Goal: Task Accomplishment & Management: Manage account settings

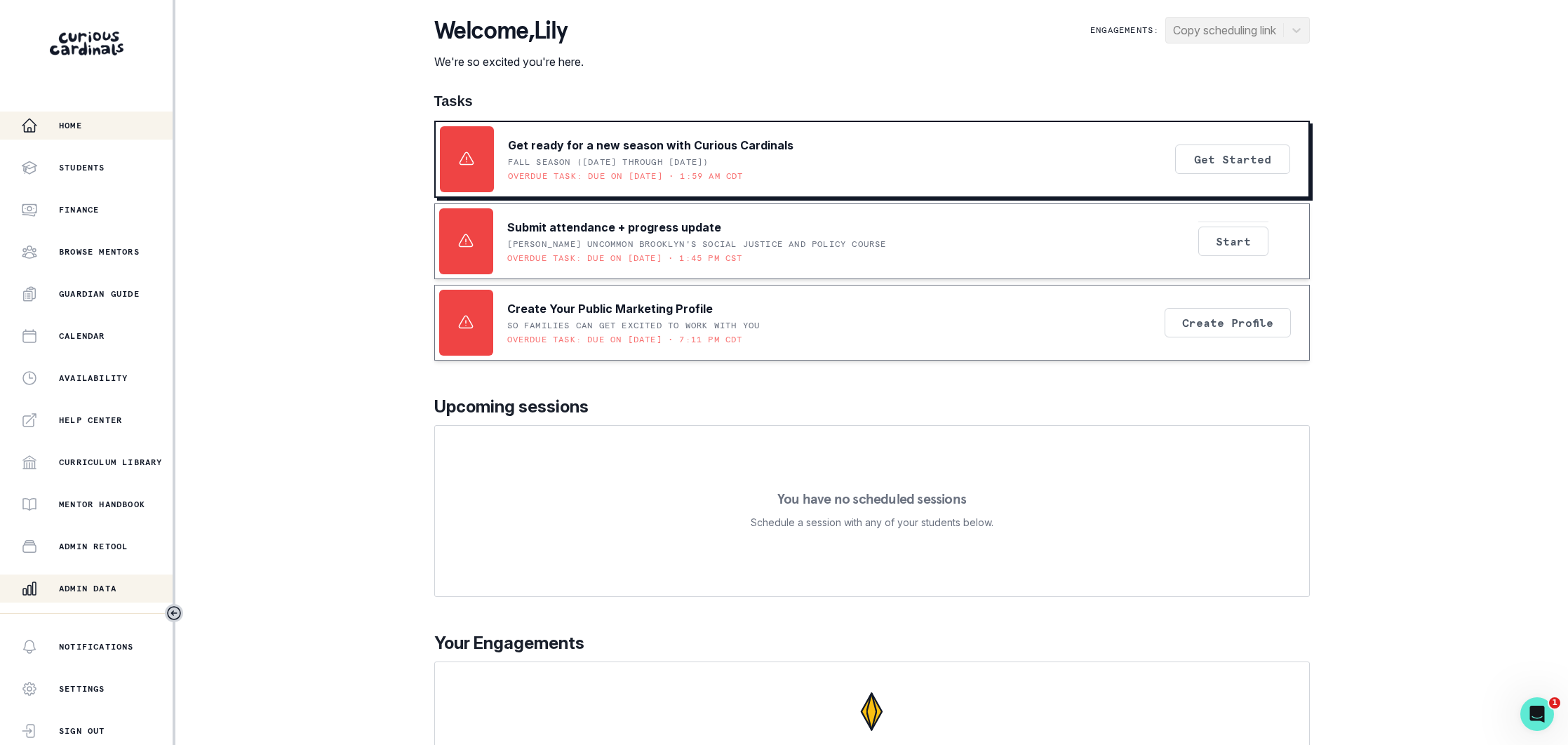
click at [93, 576] on button "Admin Data" at bounding box center [86, 588] width 173 height 28
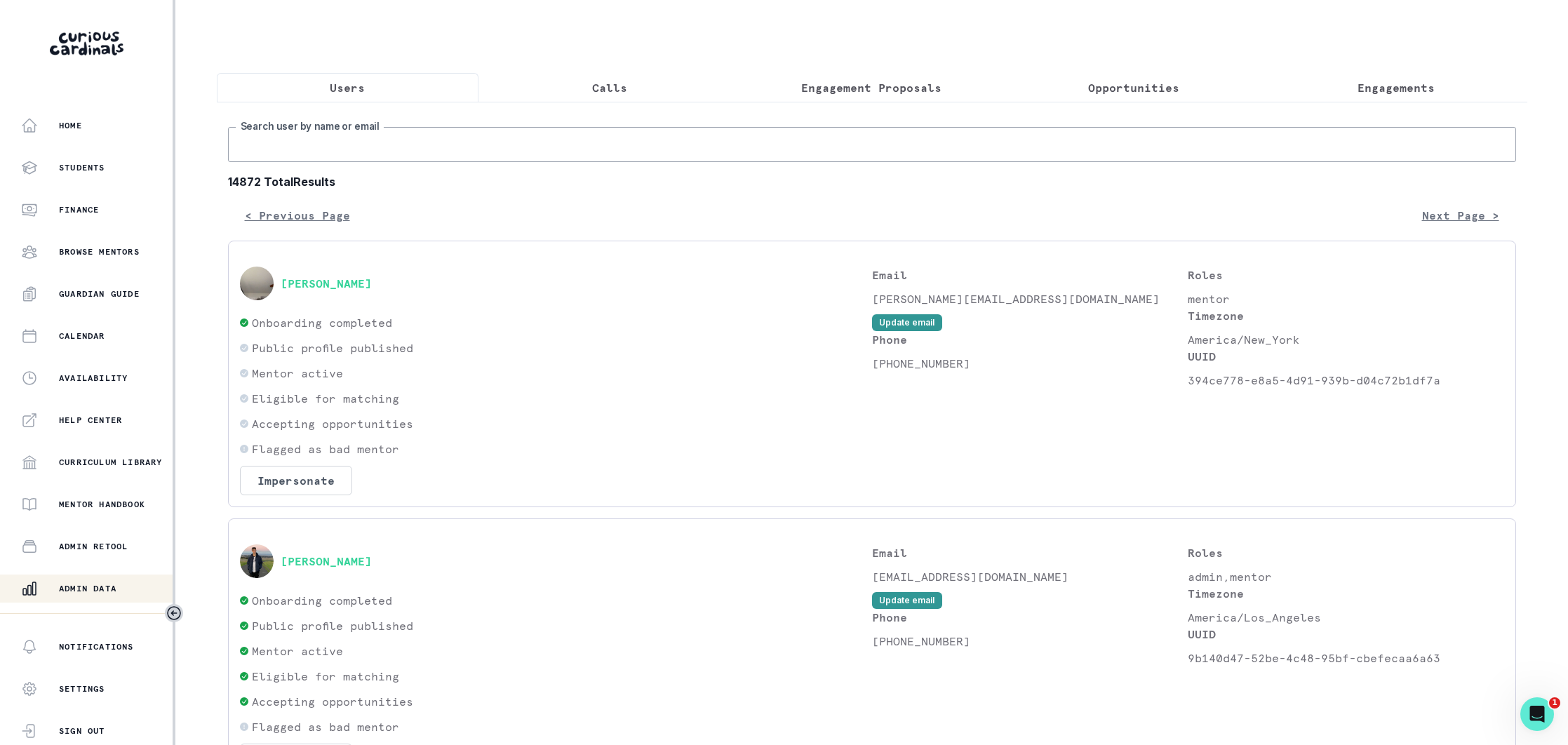
click at [412, 139] on input "Search user by name or email" at bounding box center [872, 144] width 1288 height 35
paste input "[EMAIL_ADDRESS][DOMAIN_NAME]"
type input "[EMAIL_ADDRESS][DOMAIN_NAME]"
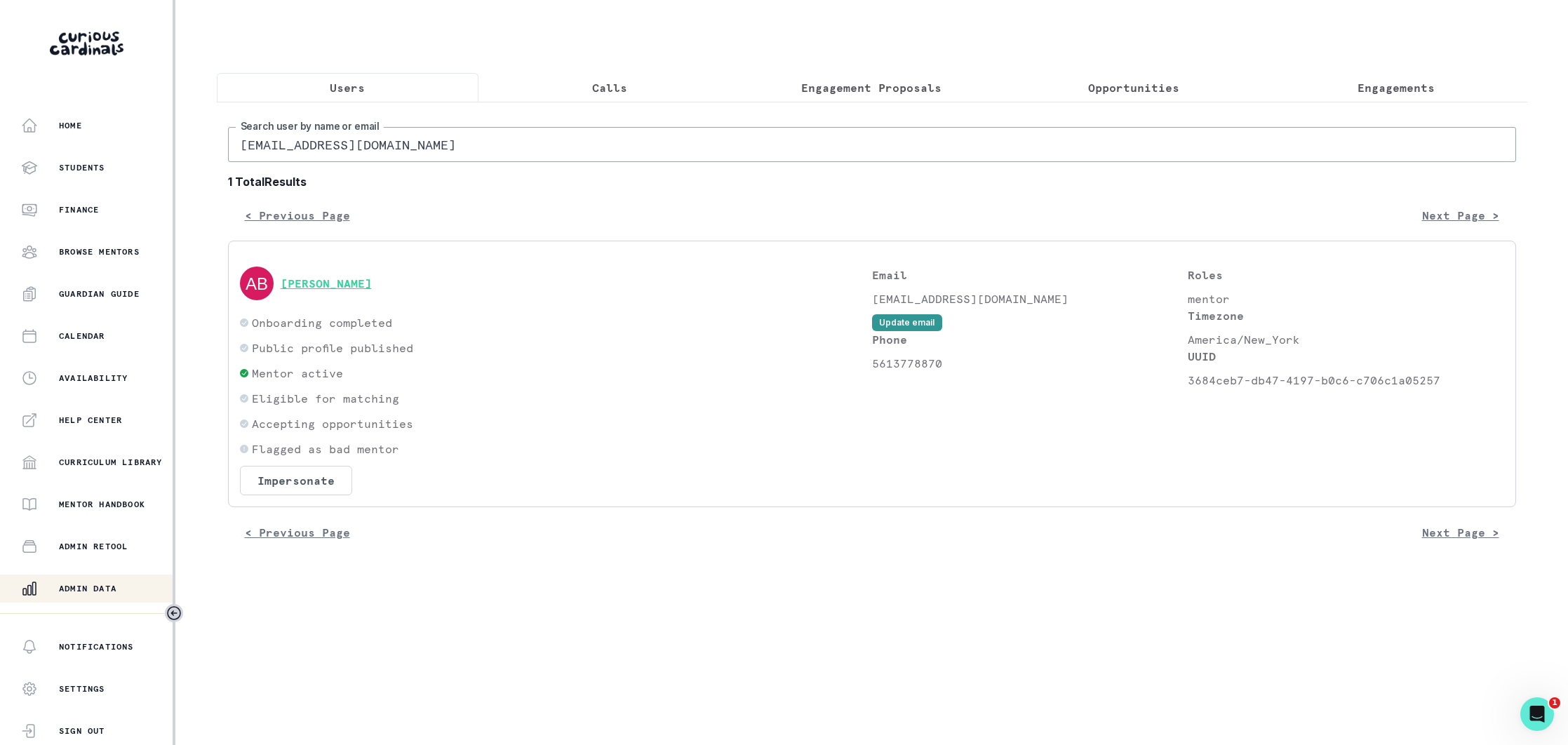
click at [366, 285] on button "[PERSON_NAME]" at bounding box center [326, 283] width 92 height 14
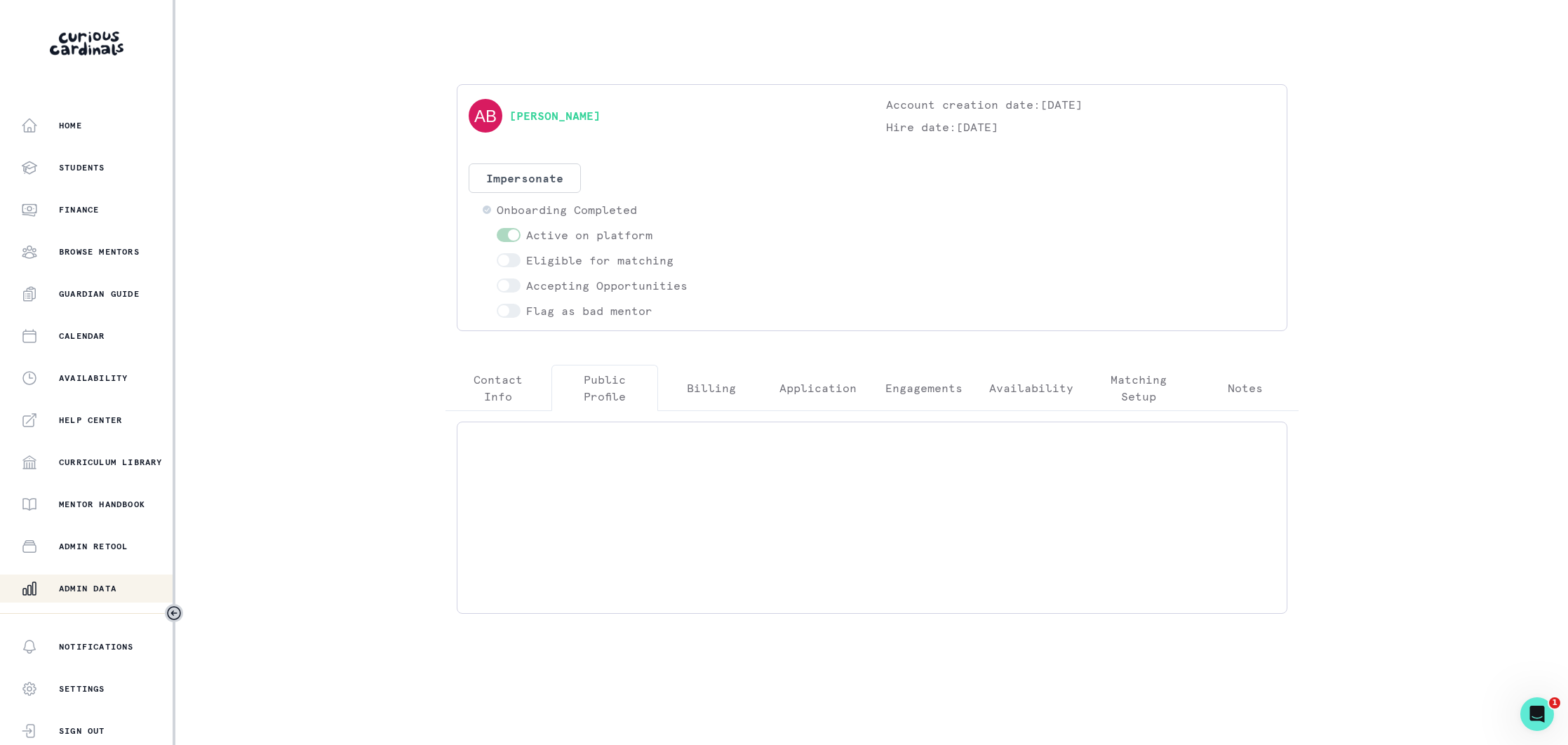
click at [604, 380] on p "Public Profile" at bounding box center [605, 388] width 83 height 33
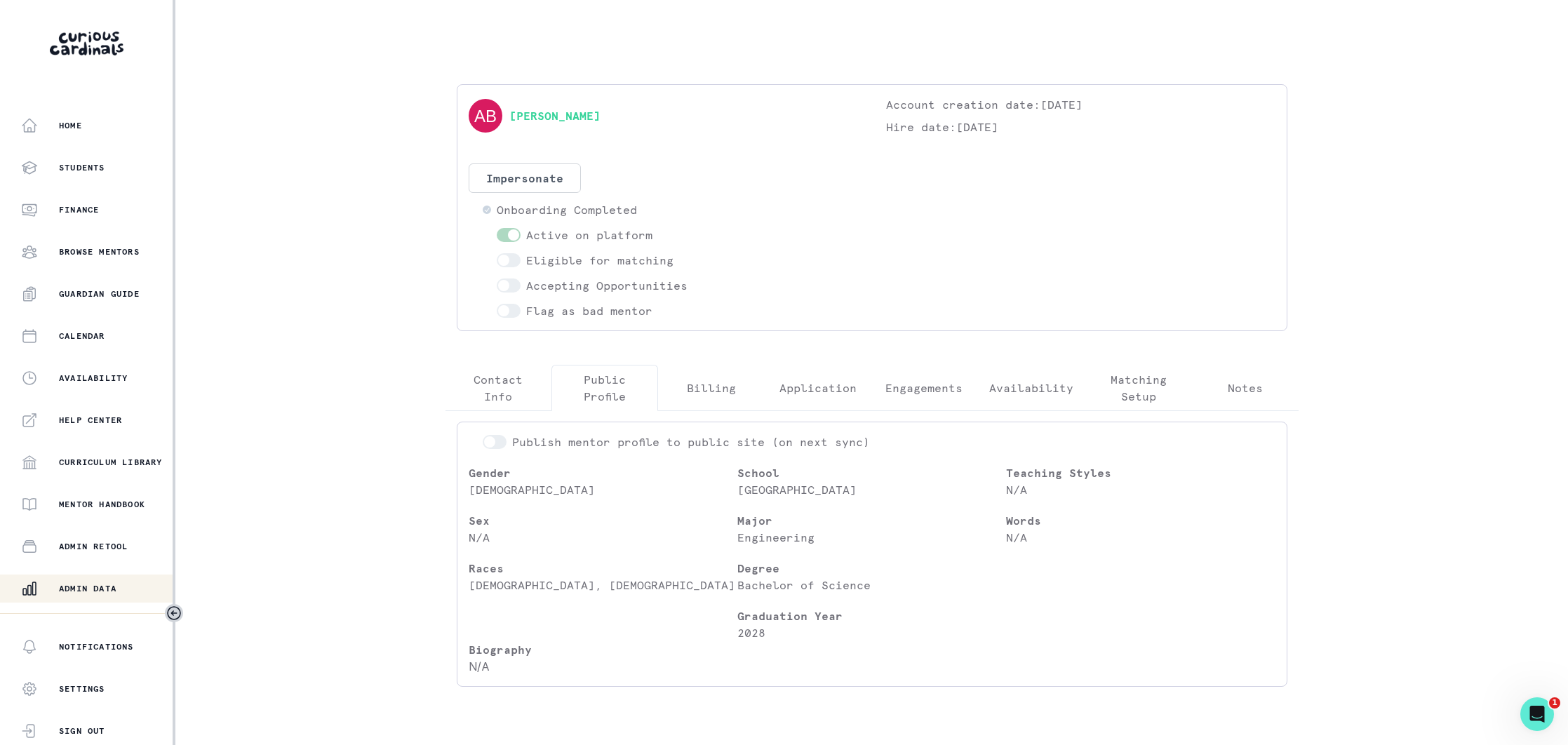
drag, startPoint x: 102, startPoint y: 586, endPoint x: 115, endPoint y: 577, distance: 15.8
click at [103, 586] on p "Admin Data" at bounding box center [87, 588] width 57 height 11
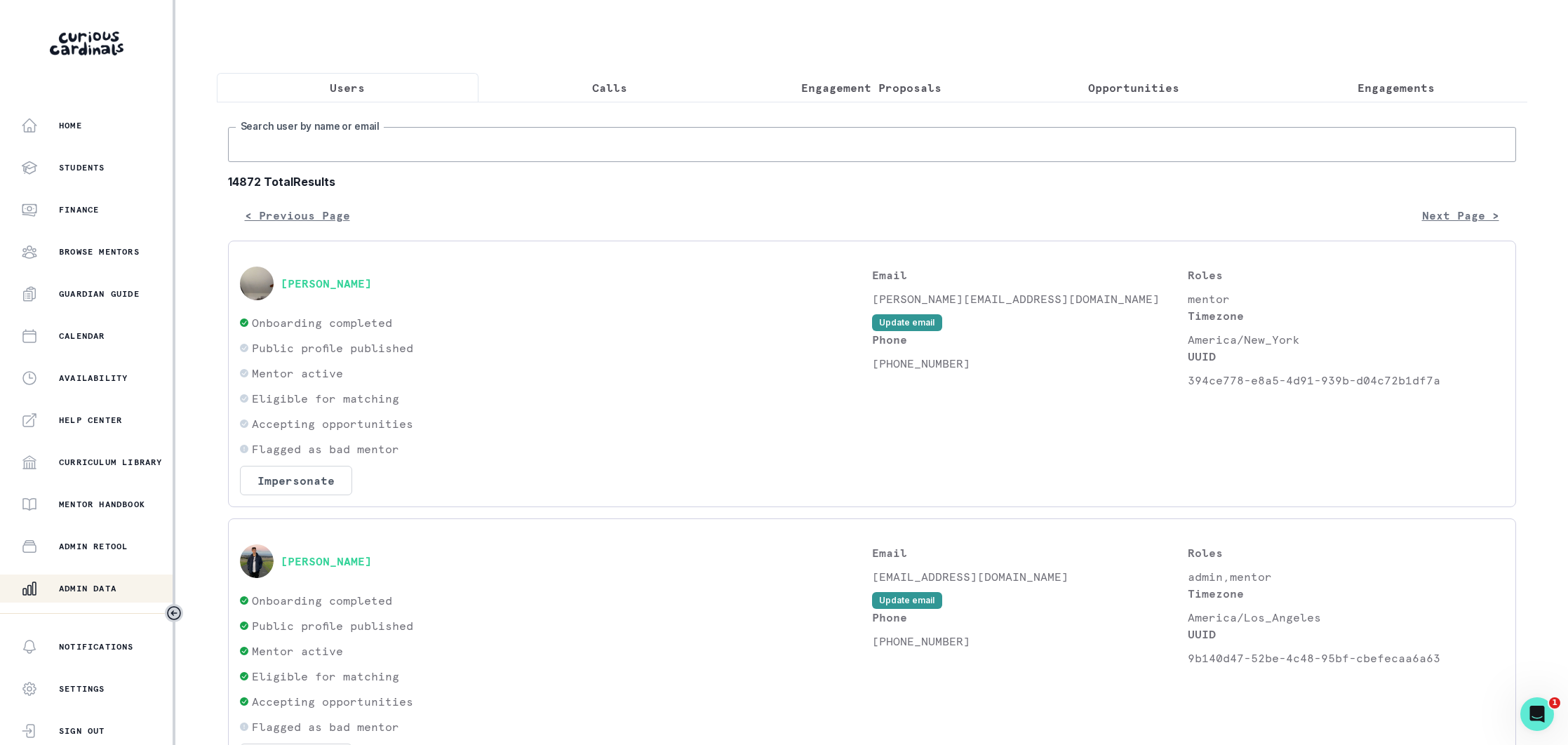
click at [521, 139] on input "Search user by name or email" at bounding box center [872, 144] width 1288 height 35
paste input "[EMAIL_ADDRESS][DOMAIN_NAME]"
type input "[EMAIL_ADDRESS][DOMAIN_NAME]"
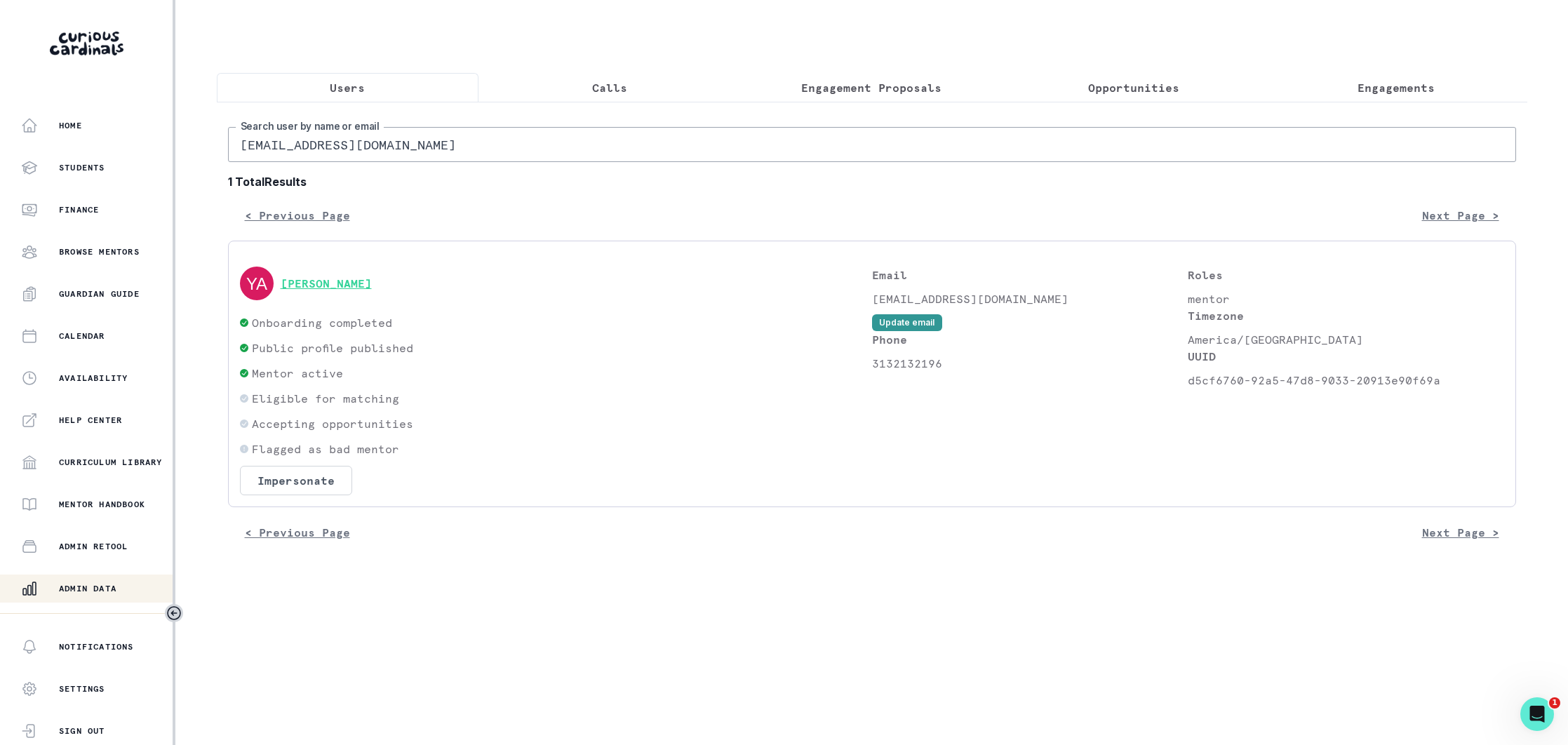
click at [338, 286] on button "[PERSON_NAME]" at bounding box center [326, 283] width 92 height 14
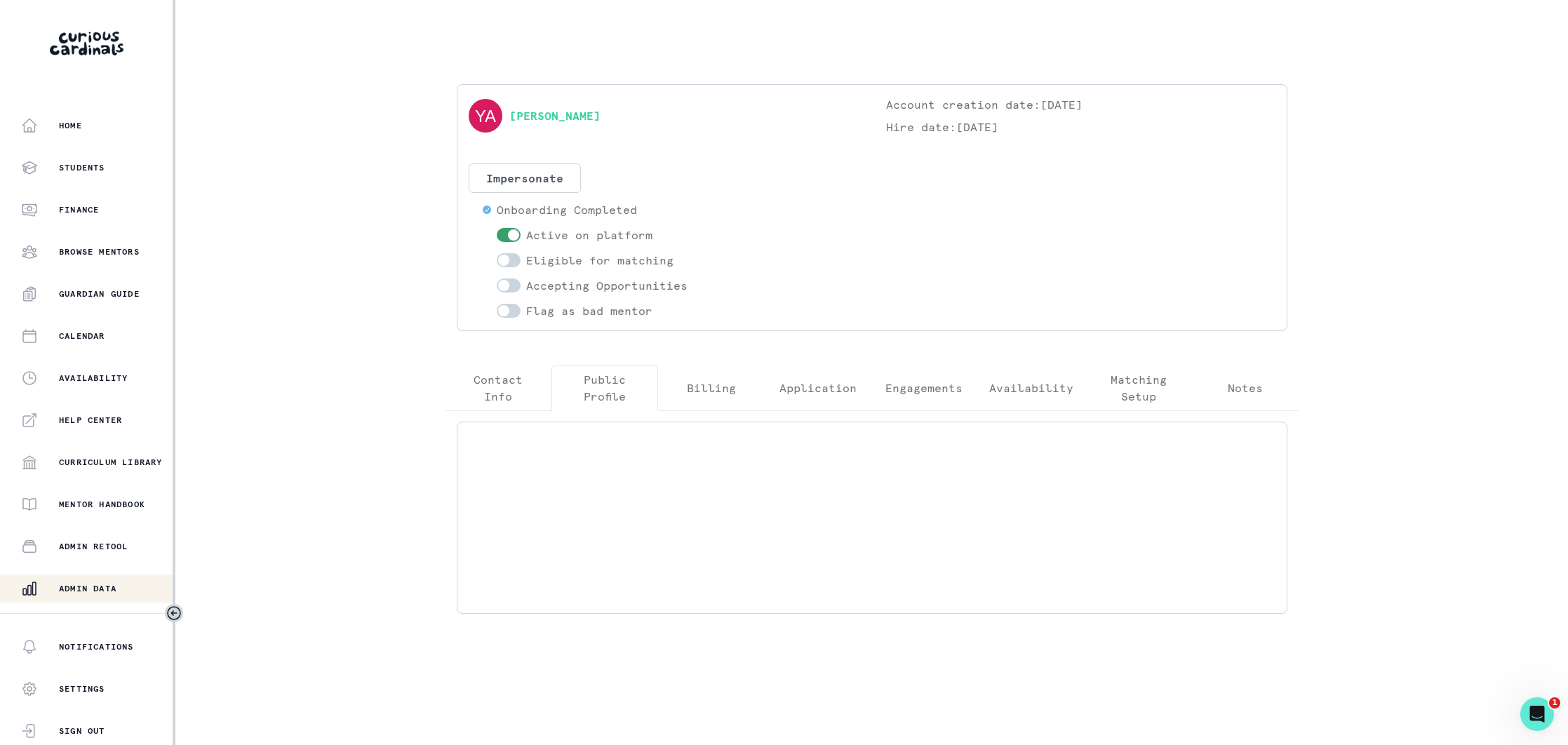
click at [602, 388] on p "Public Profile" at bounding box center [605, 388] width 83 height 33
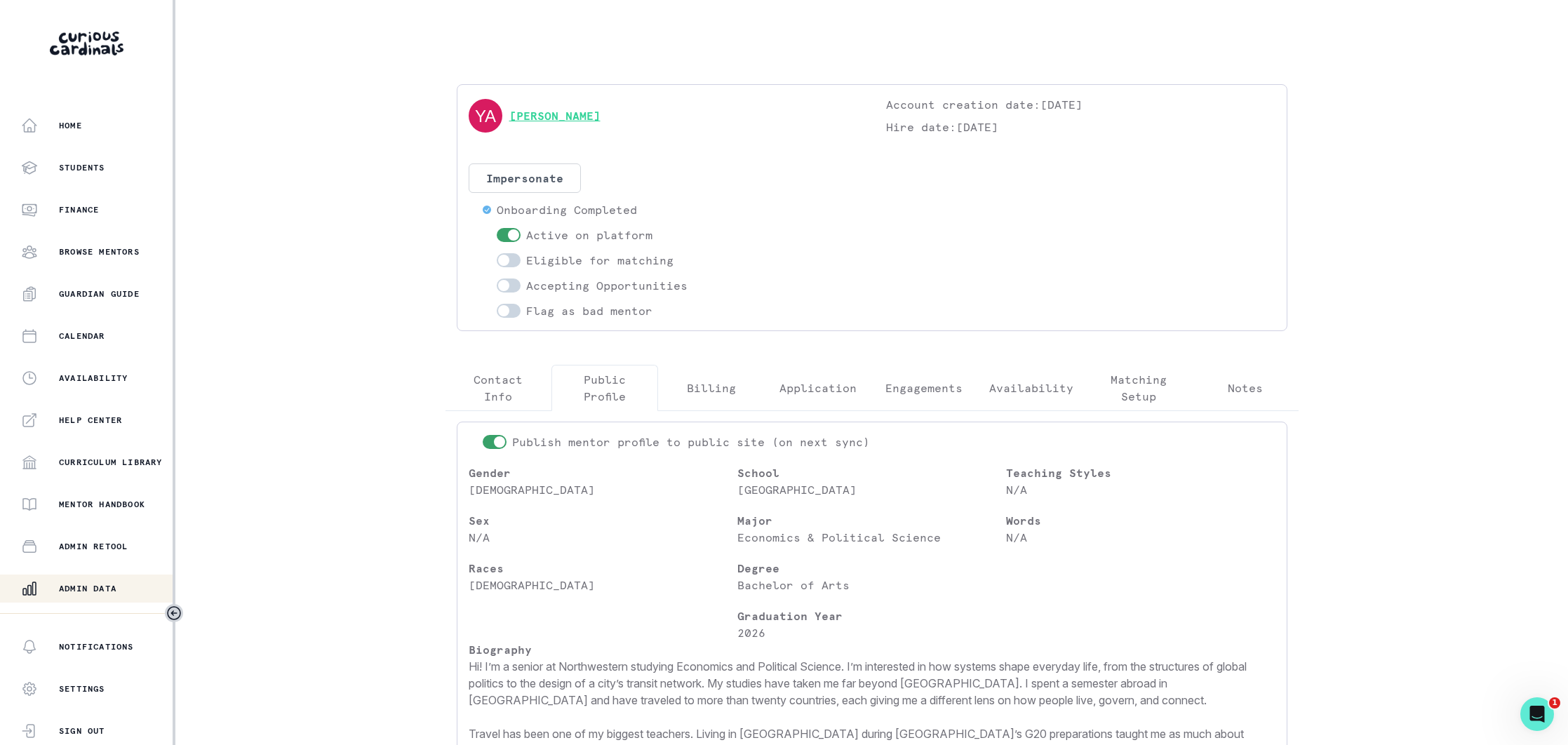
click at [564, 122] on link "[PERSON_NAME]" at bounding box center [555, 115] width 92 height 17
drag, startPoint x: 607, startPoint y: 115, endPoint x: 508, endPoint y: 121, distance: 99.2
click at [508, 121] on div "[PERSON_NAME]" at bounding box center [663, 115] width 389 height 39
copy link "[PERSON_NAME]"
click at [503, 261] on span at bounding box center [503, 260] width 11 height 11
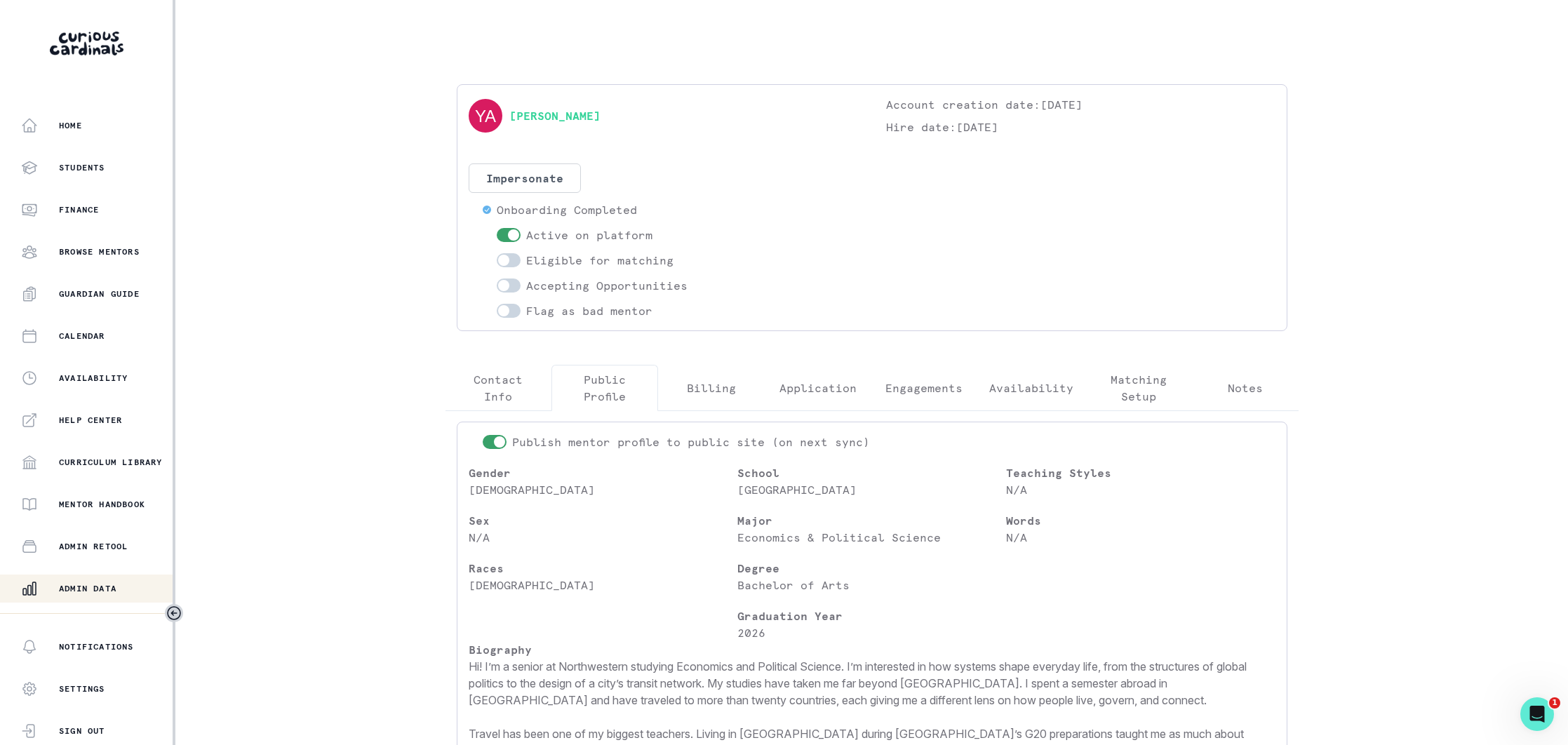
click at [497, 253] on input "checkbox" at bounding box center [496, 253] width 1 height 1
checkbox input "true"
click at [503, 284] on span at bounding box center [503, 285] width 11 height 11
click at [497, 278] on input "checkbox" at bounding box center [496, 277] width 1 height 1
checkbox input "true"
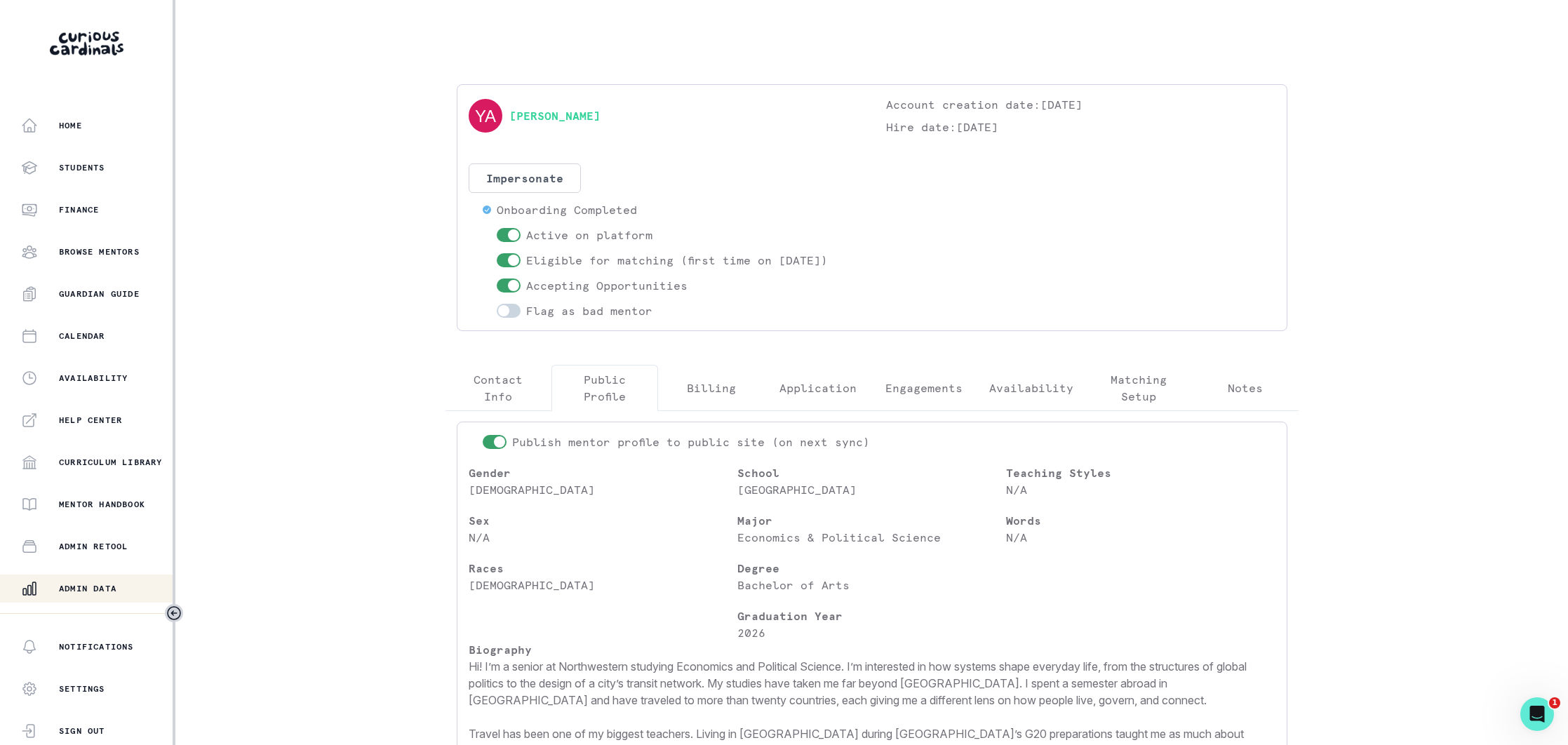
drag, startPoint x: 97, startPoint y: 581, endPoint x: 232, endPoint y: 471, distance: 174.1
click at [106, 577] on button "Admin Data" at bounding box center [87, 588] width 175 height 28
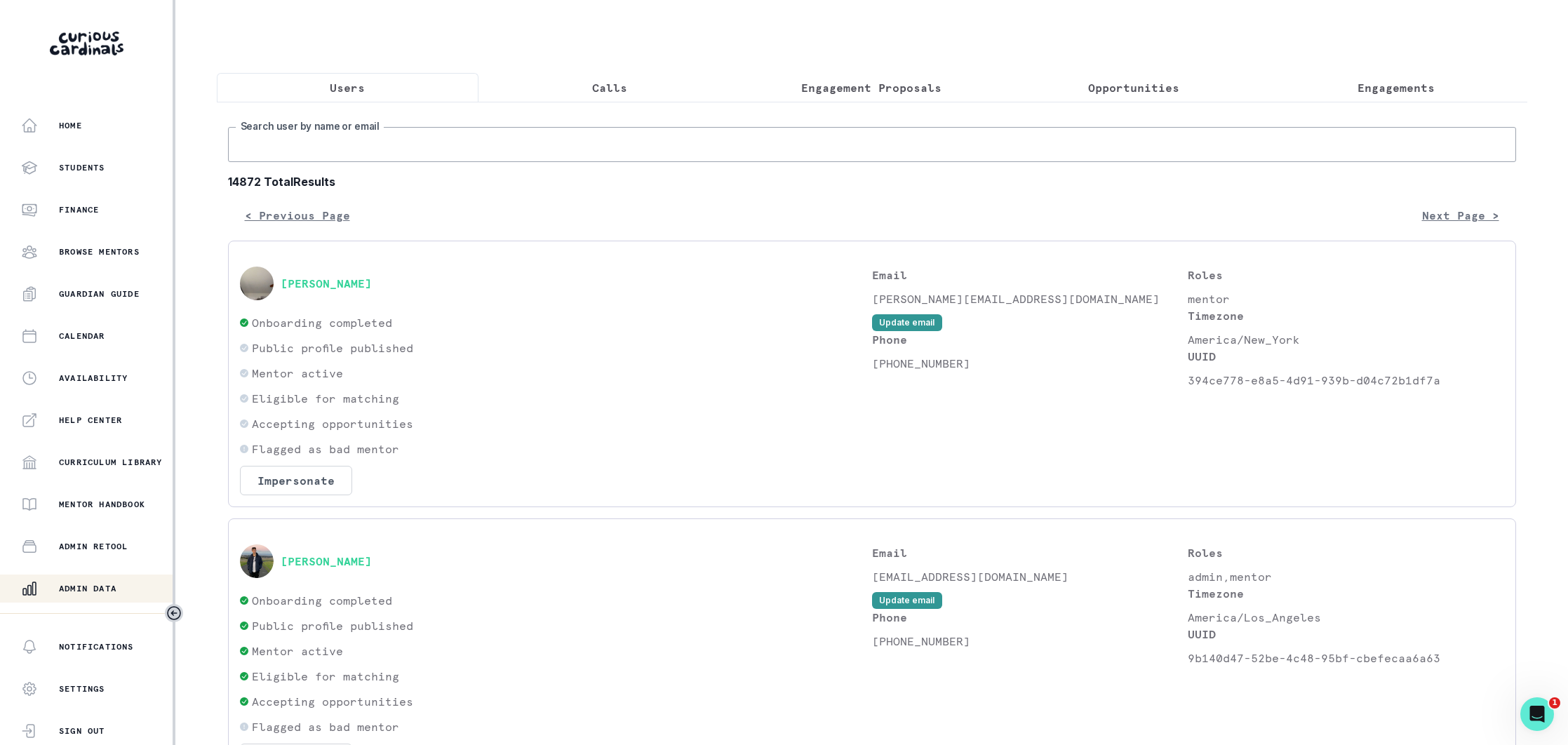
click at [326, 161] on input "Search user by name or email" at bounding box center [872, 144] width 1288 height 35
paste input "[EMAIL_ADDRESS][DOMAIN_NAME]"
type input "[EMAIL_ADDRESS][DOMAIN_NAME]"
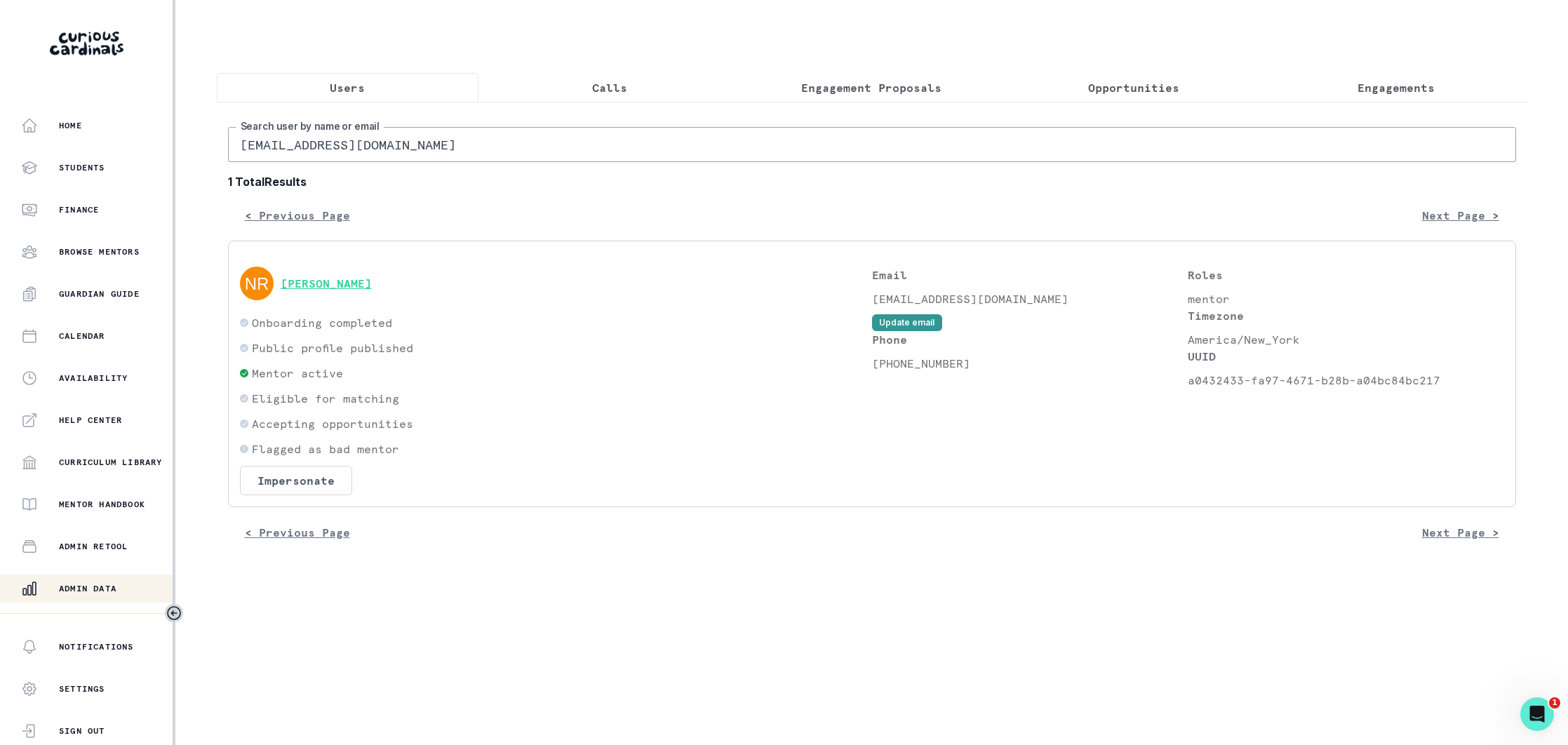
click at [341, 278] on button "[PERSON_NAME]" at bounding box center [326, 283] width 92 height 14
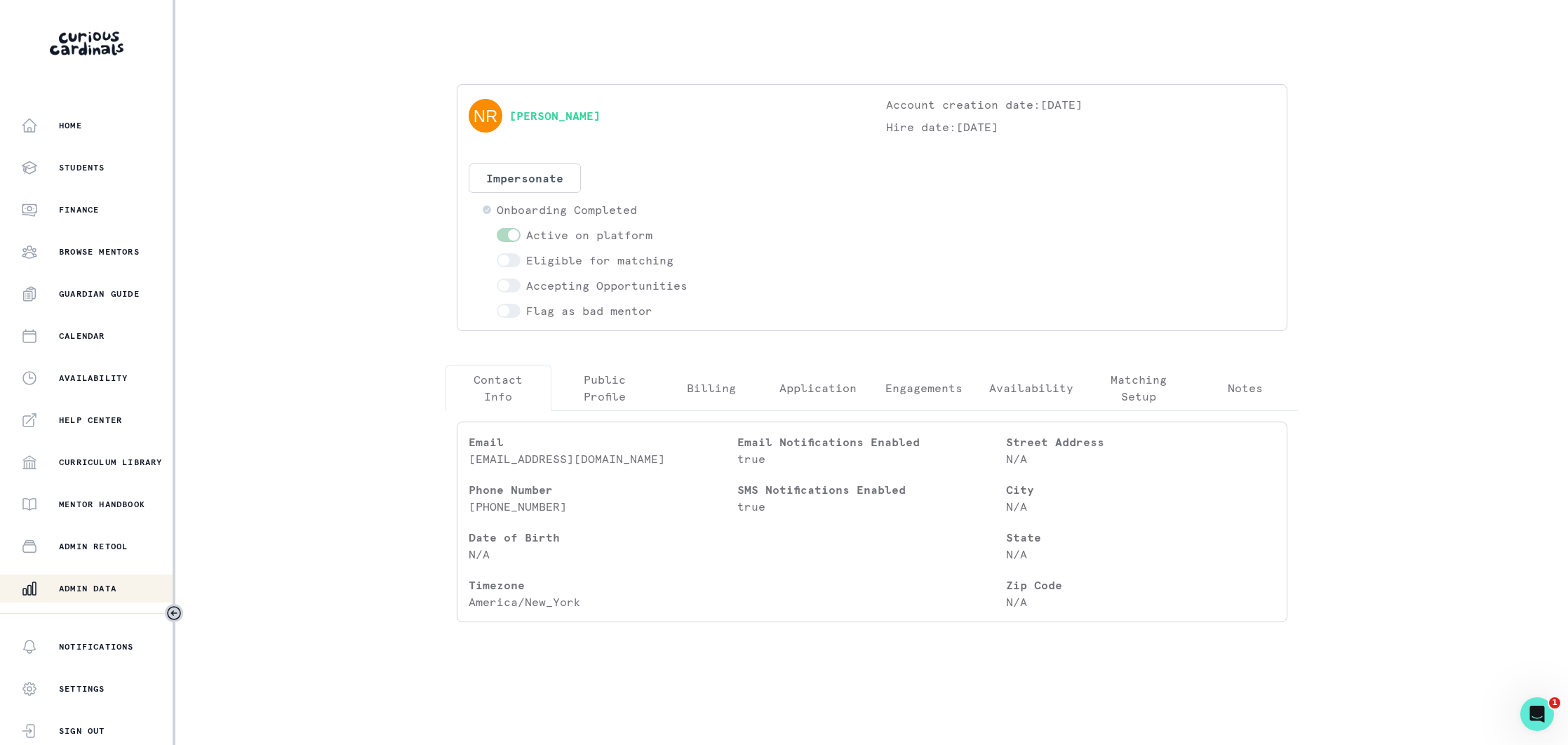
click at [600, 392] on p "Public Profile" at bounding box center [605, 388] width 83 height 33
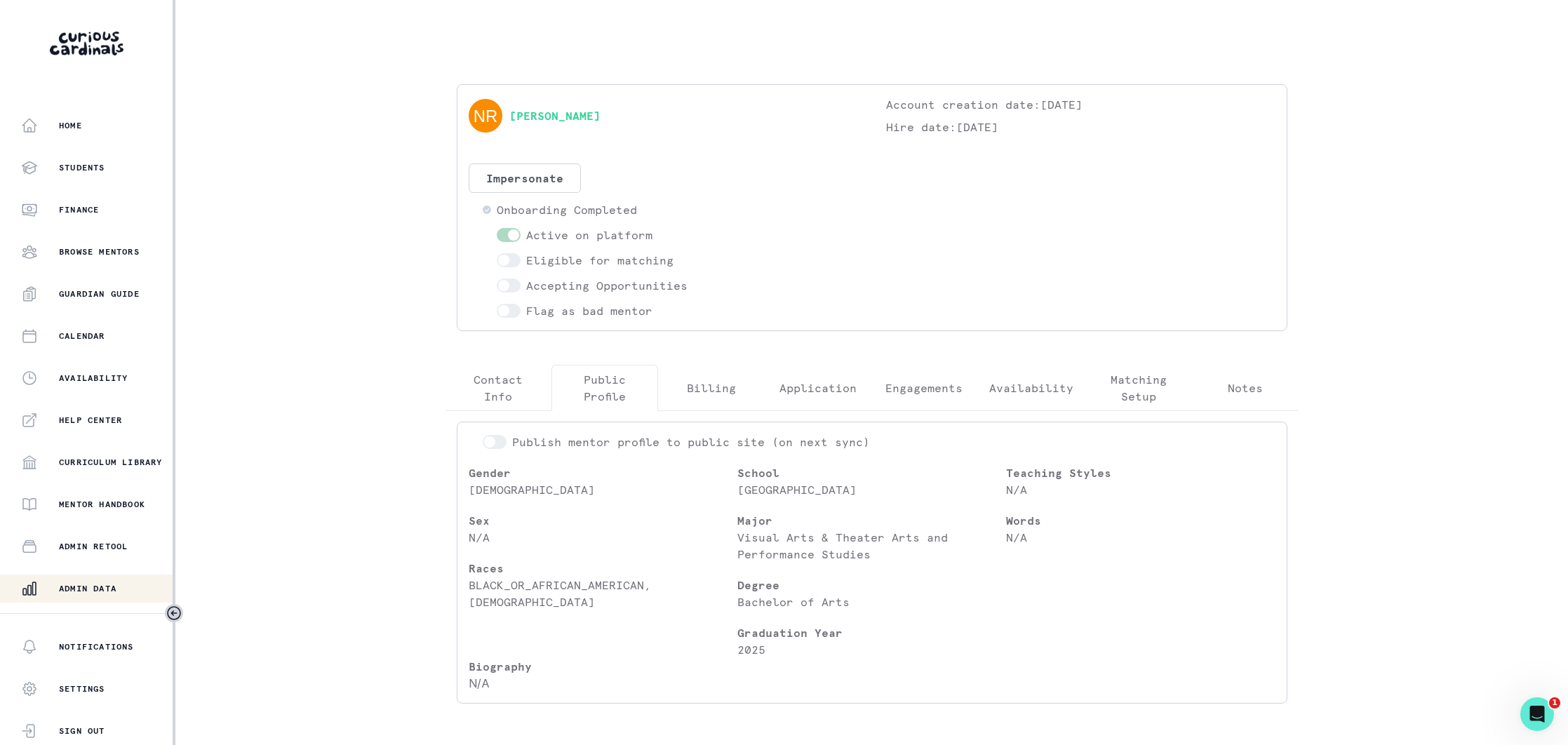
scroll to position [54, 0]
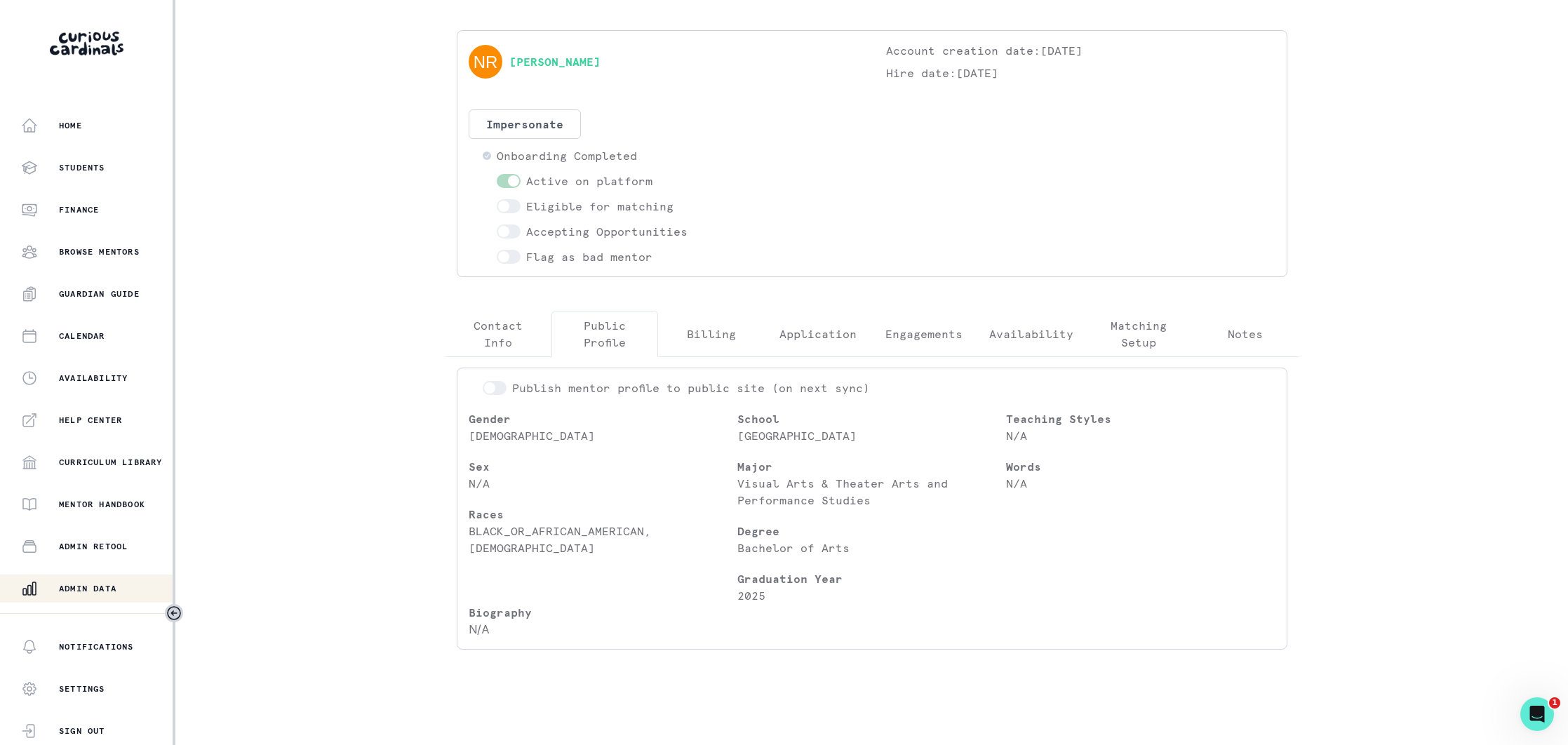
click at [95, 583] on p "Admin Data" at bounding box center [87, 588] width 57 height 11
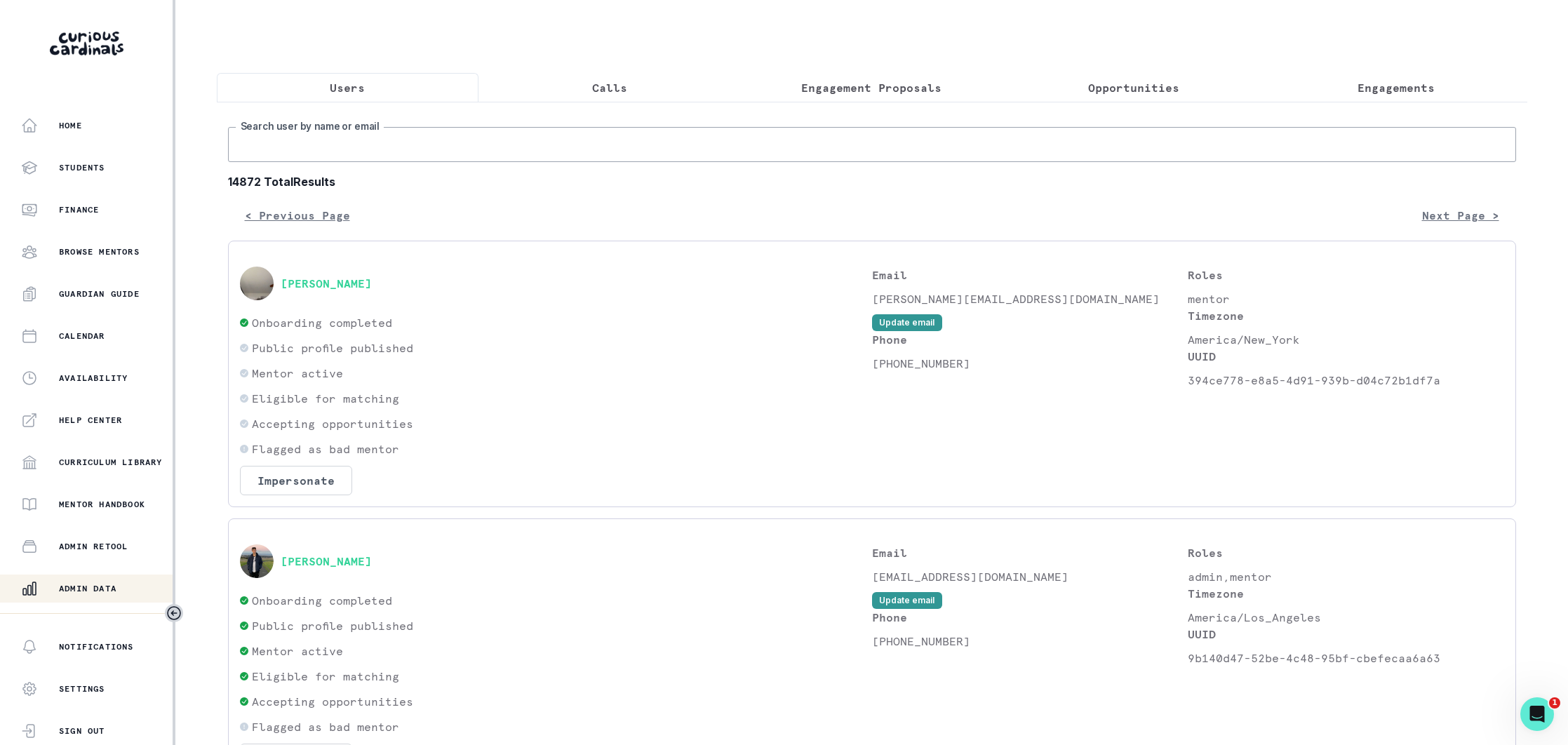
click at [482, 149] on input "Search user by name or email" at bounding box center [872, 144] width 1288 height 35
paste input "[EMAIL_ADDRESS][DOMAIN_NAME]"
type input "[EMAIL_ADDRESS][DOMAIN_NAME]"
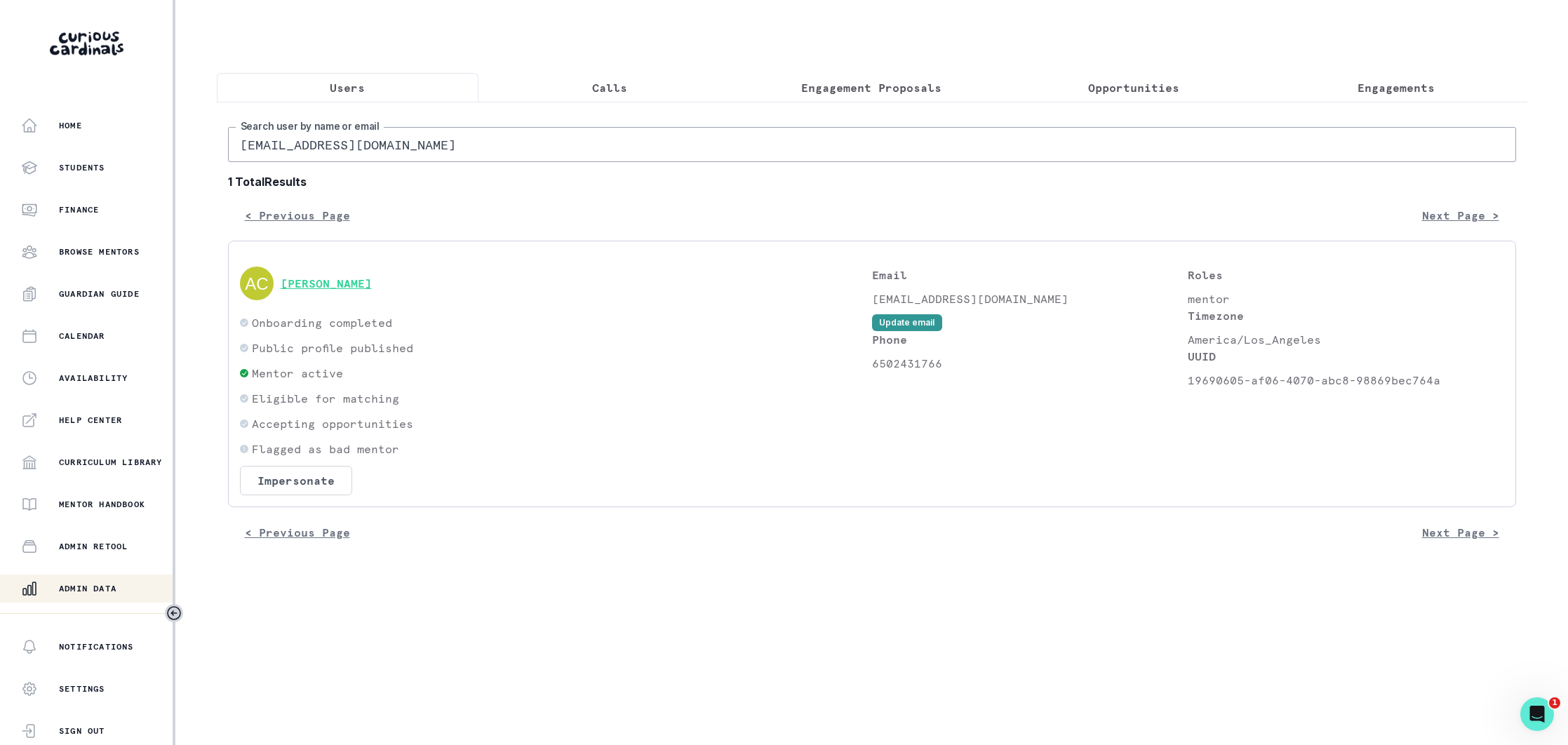
click at [349, 279] on button "[PERSON_NAME]" at bounding box center [326, 283] width 92 height 14
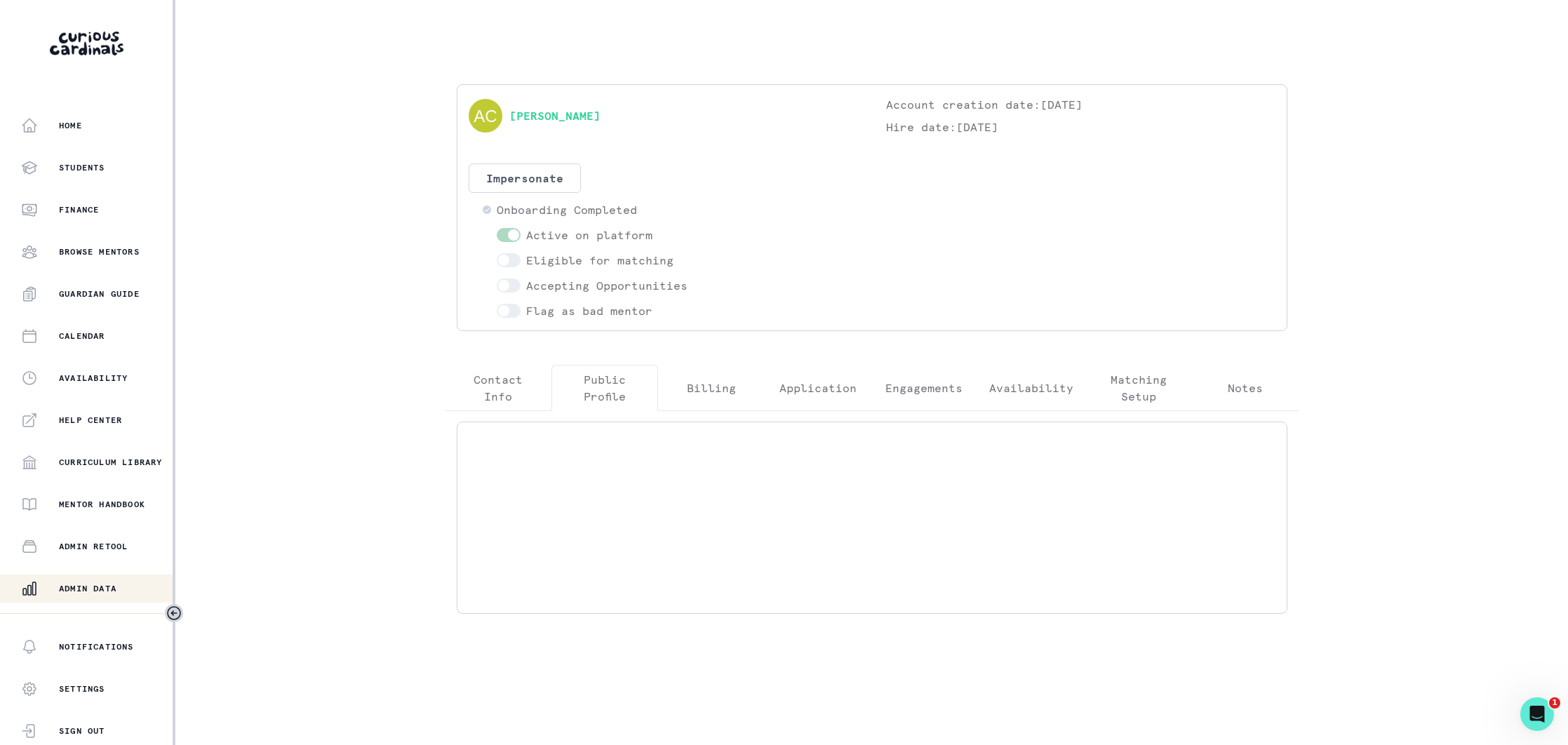
click at [598, 389] on p "Public Profile" at bounding box center [605, 388] width 83 height 33
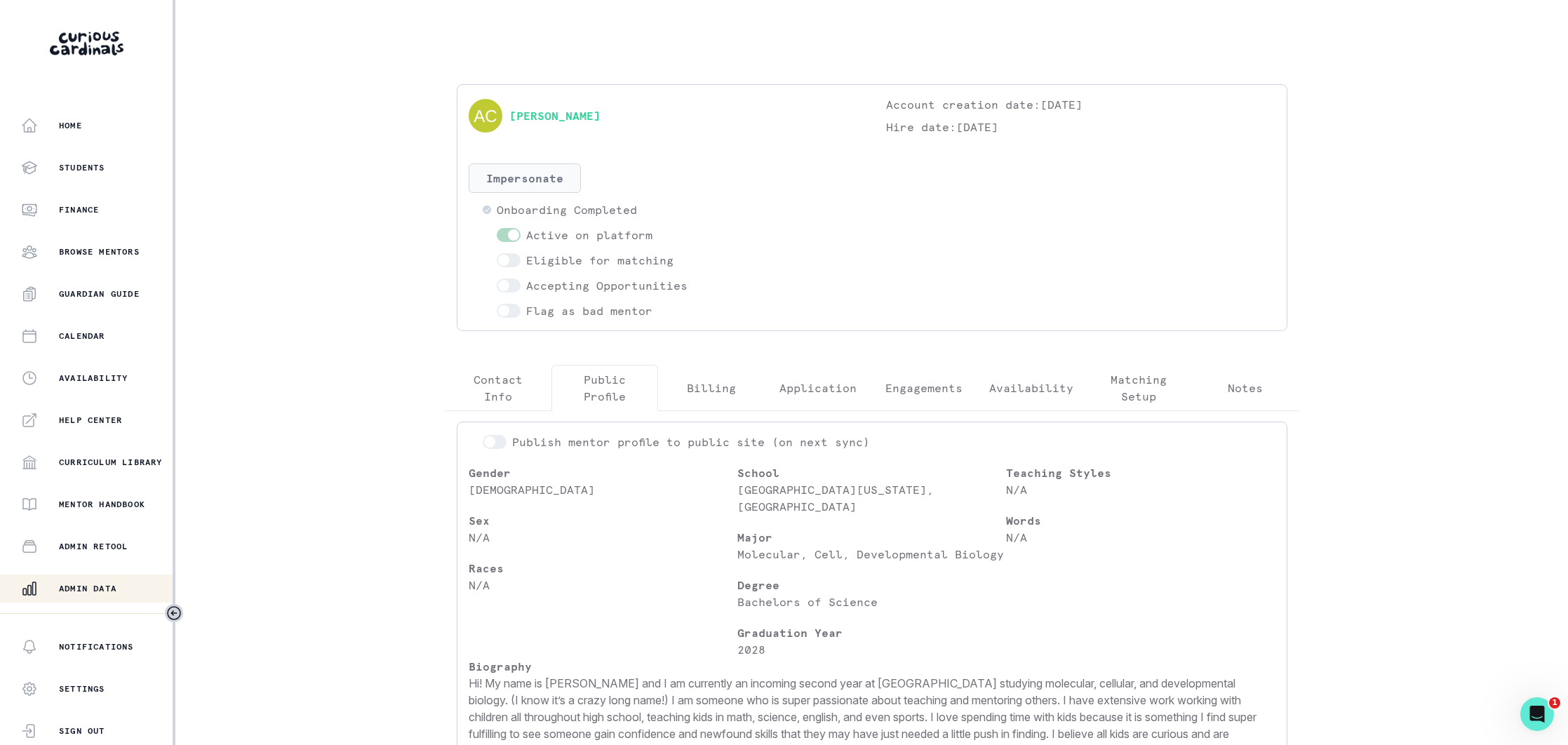
click at [539, 184] on button "Impersonate" at bounding box center [524, 178] width 113 height 30
click at [579, 314] on button "Impersonate" at bounding box center [581, 310] width 92 height 28
